Goal: Transaction & Acquisition: Purchase product/service

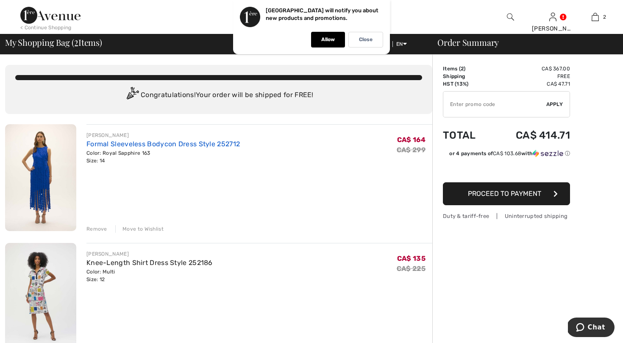
click at [176, 143] on link "Formal Sleeveless Bodycon Dress Style 252712" at bounding box center [162, 144] width 153 height 8
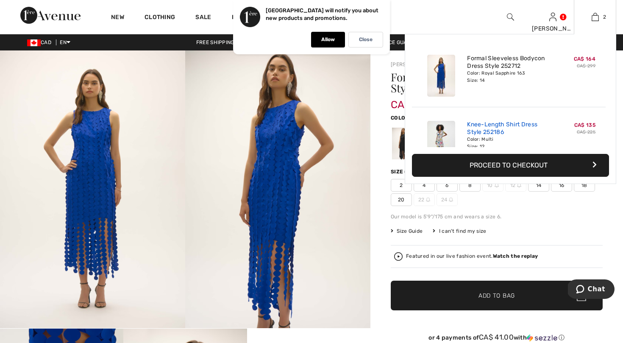
click at [483, 126] on link "Knee-Length Shirt Dress Style 252186" at bounding box center [508, 128] width 83 height 15
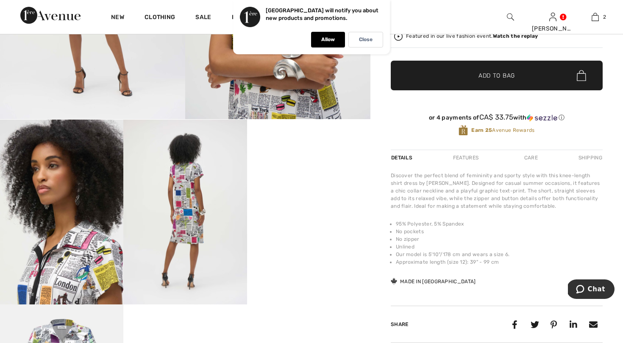
scroll to position [210, 0]
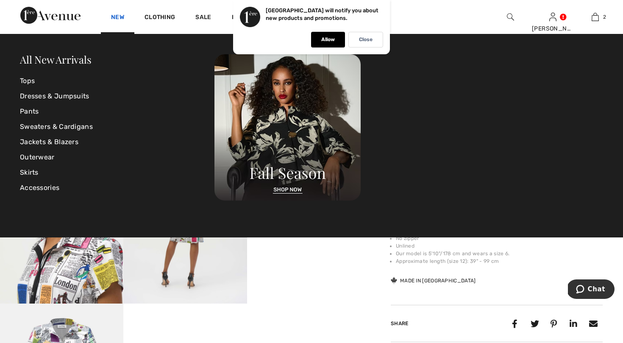
click at [121, 14] on link "New" at bounding box center [117, 18] width 13 height 9
click at [45, 94] on link "Dresses & Jumpsuits" at bounding box center [117, 96] width 194 height 15
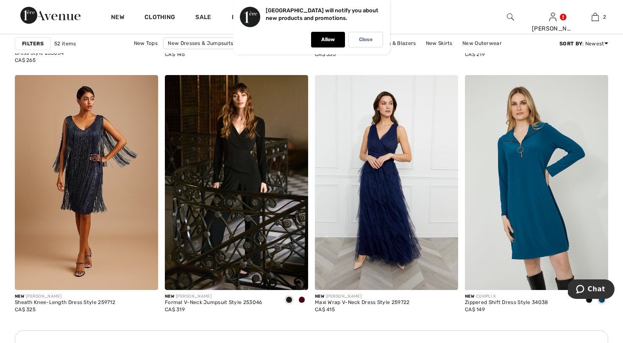
scroll to position [1680, 0]
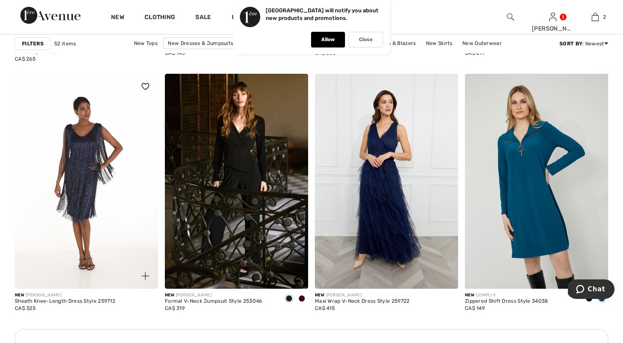
click at [115, 164] on img at bounding box center [86, 181] width 143 height 215
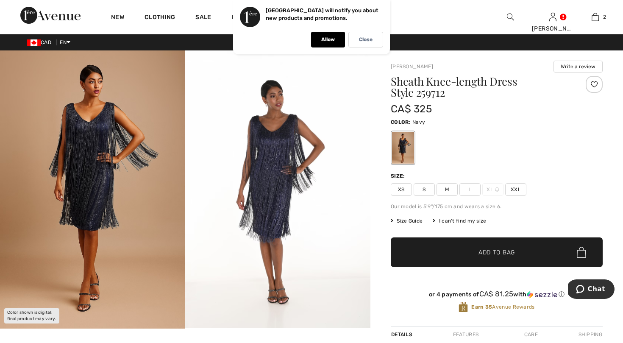
click at [115, 164] on img at bounding box center [92, 189] width 185 height 278
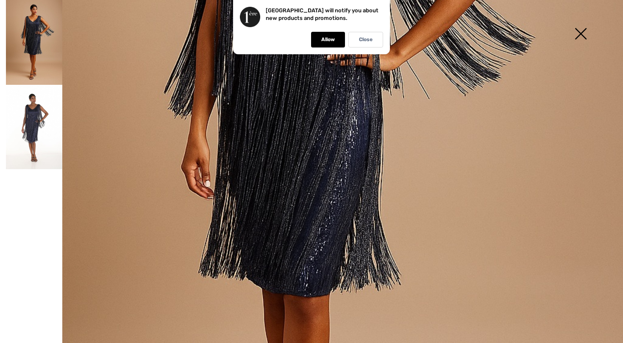
scroll to position [324, 0]
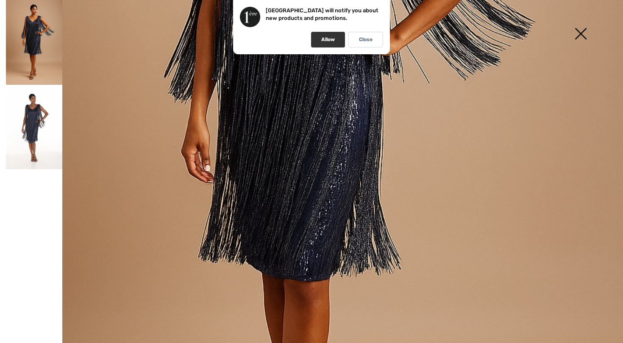
click at [334, 42] on div "Allow" at bounding box center [328, 40] width 34 height 16
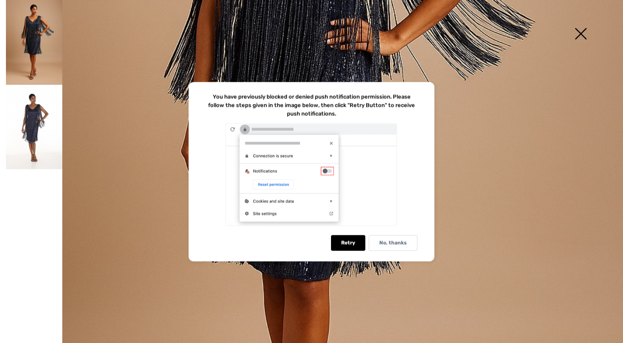
click at [396, 241] on p "No, thanks" at bounding box center [393, 242] width 28 height 6
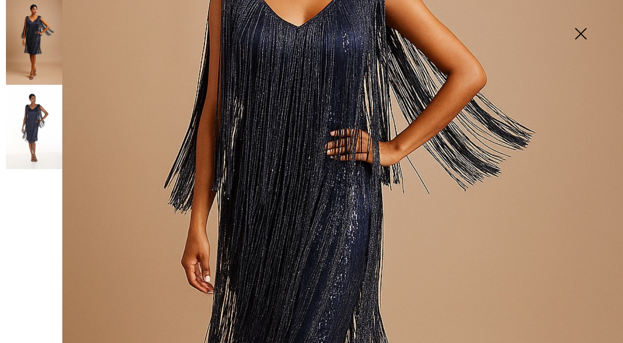
scroll to position [213, 0]
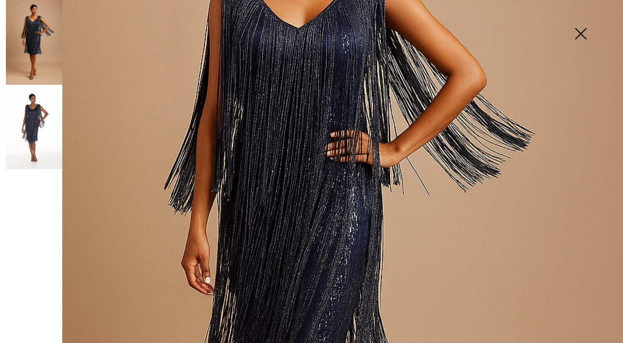
click at [581, 36] on img at bounding box center [580, 35] width 42 height 44
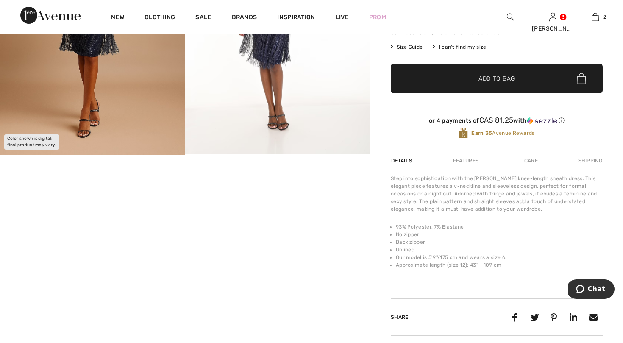
scroll to position [174, 0]
